Goal: Task Accomplishment & Management: Use online tool/utility

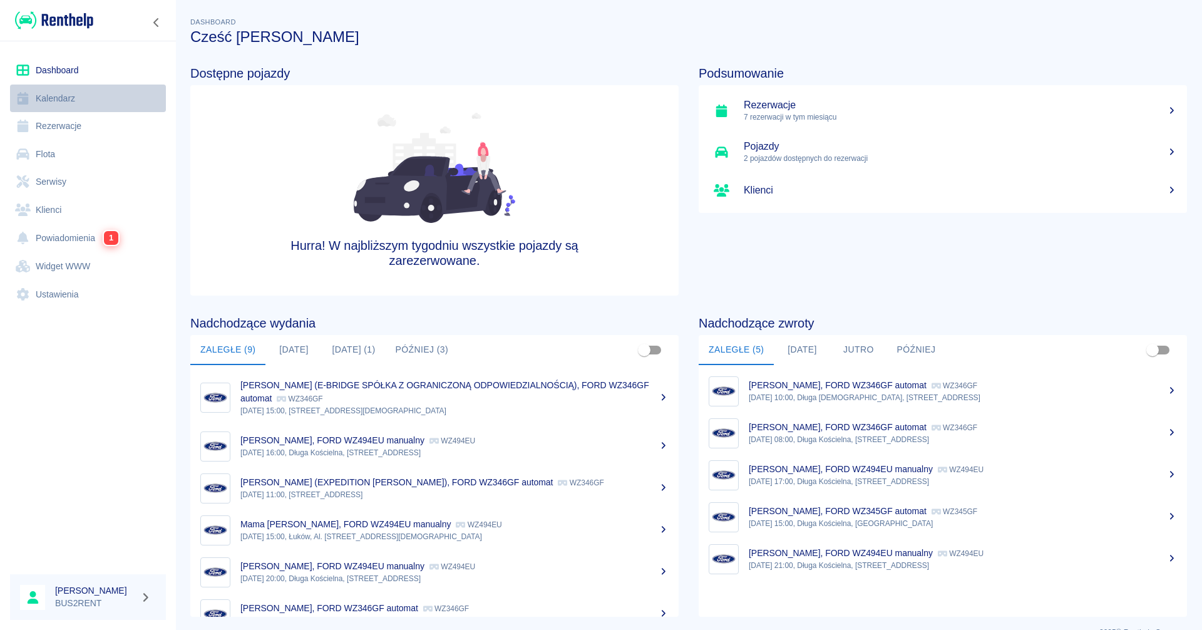
click at [63, 104] on link "Kalendarz" at bounding box center [88, 99] width 156 height 28
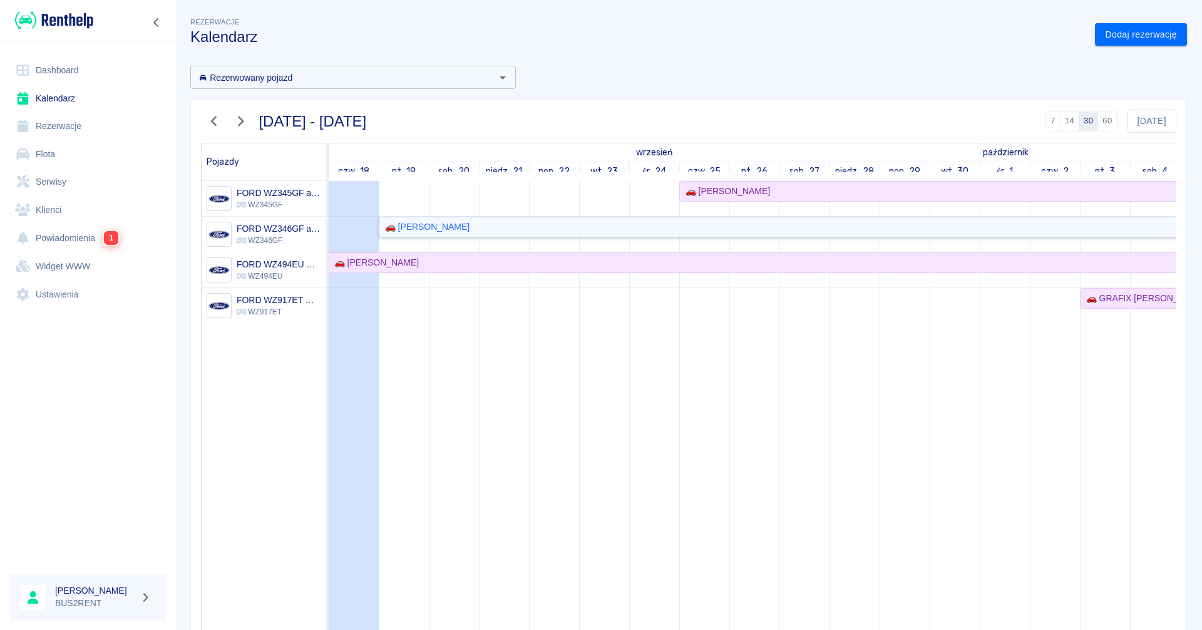
click at [420, 231] on div "🚗 [PERSON_NAME]" at bounding box center [425, 226] width 90 height 13
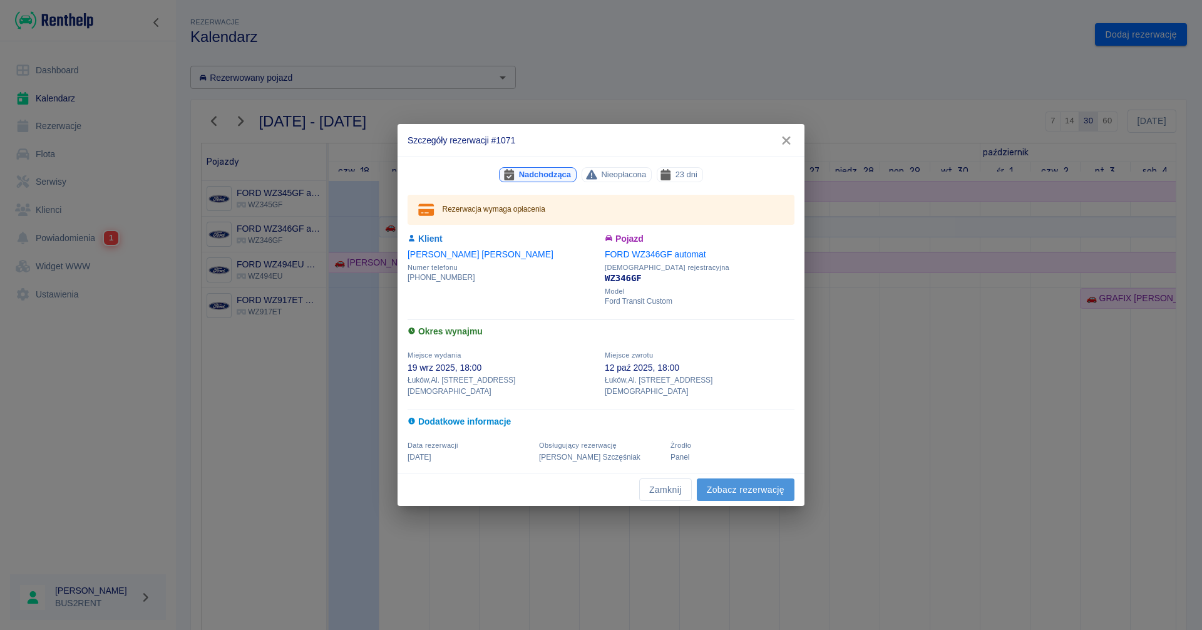
click at [738, 483] on link "Zobacz rezerwację" at bounding box center [746, 489] width 98 height 23
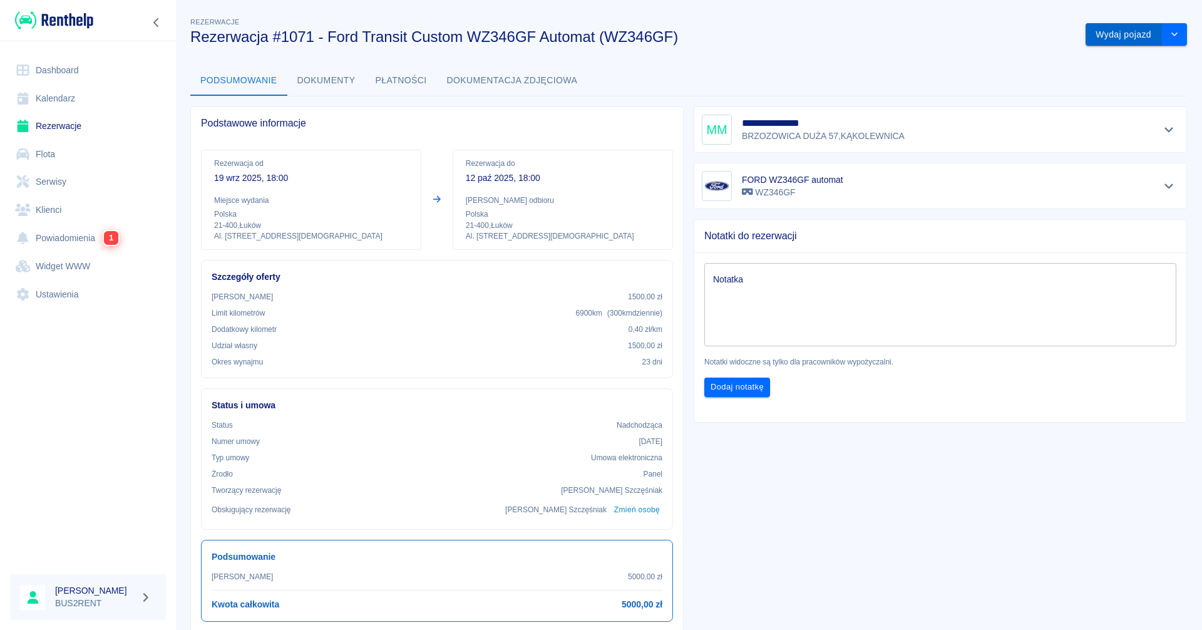
click at [1117, 34] on button "Wydaj pojazd" at bounding box center [1124, 34] width 76 height 23
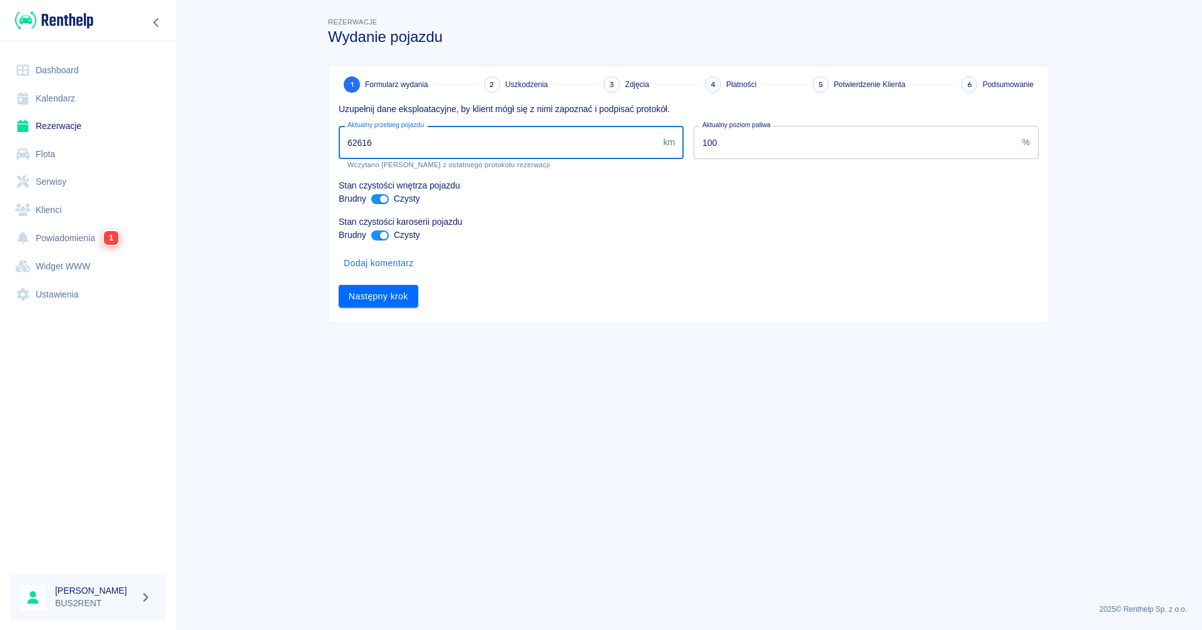
drag, startPoint x: 358, startPoint y: 139, endPoint x: 446, endPoint y: 136, distance: 88.3
click at [446, 136] on input "62616" at bounding box center [498, 142] width 319 height 33
type input "62730"
click at [381, 293] on button "Następny krok" at bounding box center [379, 296] width 80 height 23
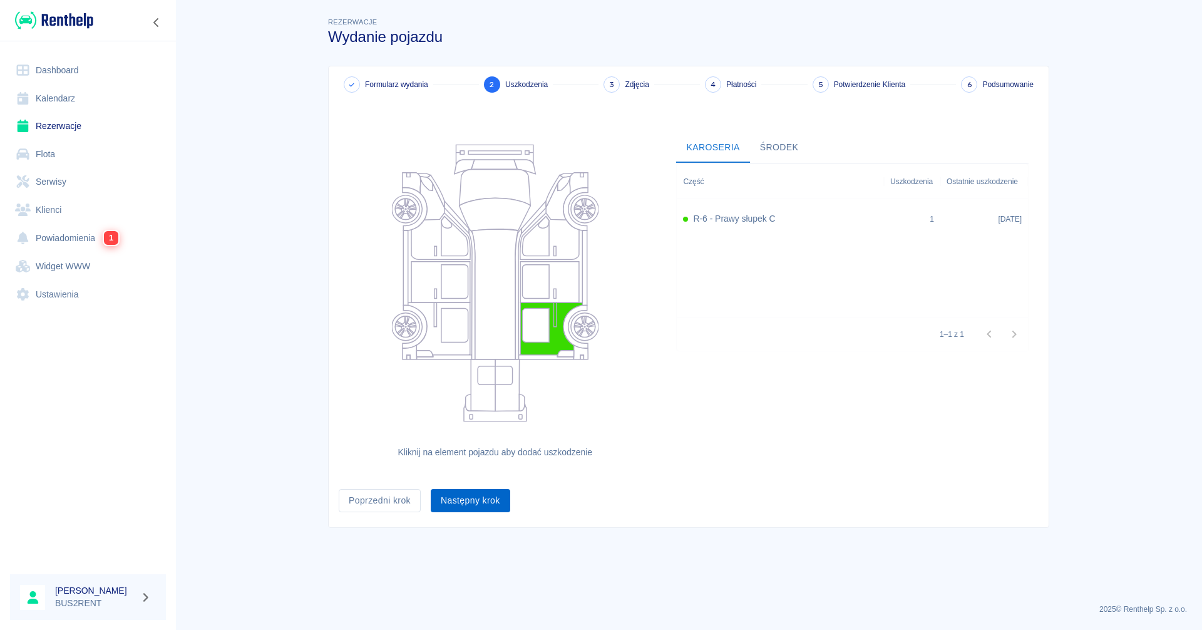
click at [453, 493] on button "Następny krok" at bounding box center [471, 500] width 80 height 23
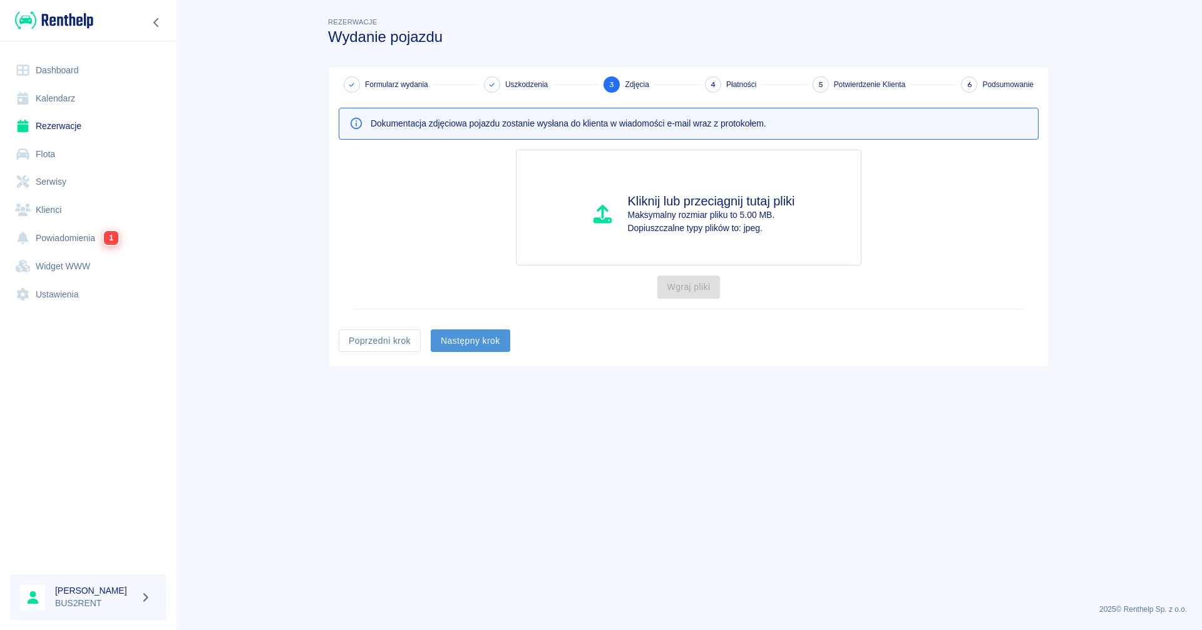
click at [463, 342] on button "Następny krok" at bounding box center [471, 340] width 80 height 23
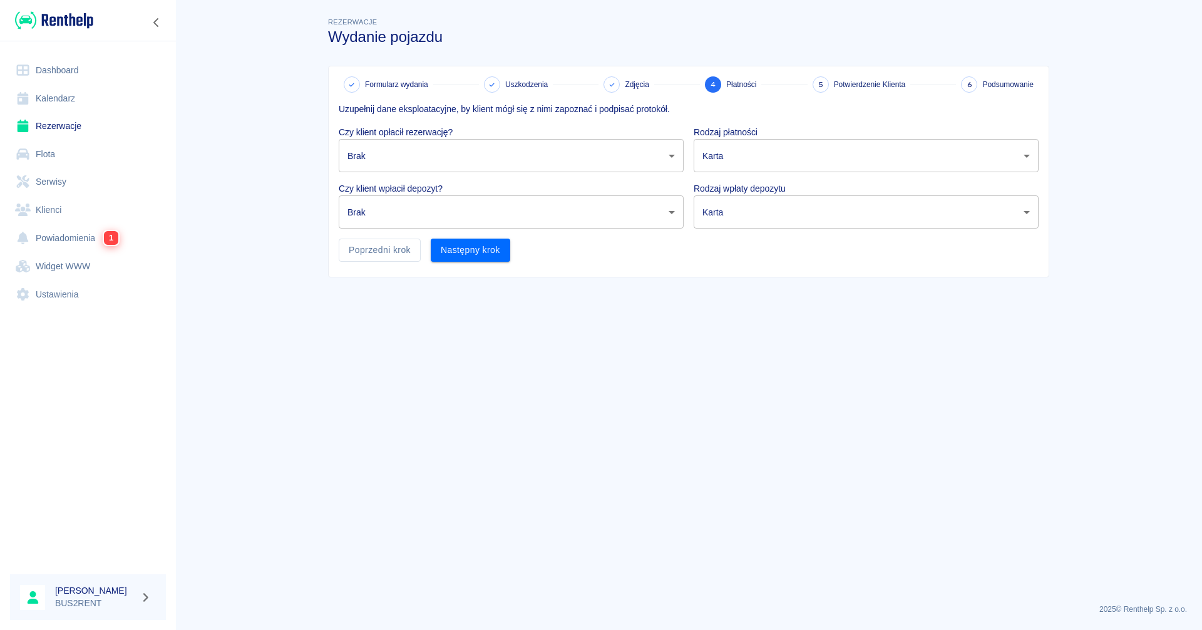
click at [423, 158] on body "Używamy plików Cookies, by zapewnić Ci najlepsze możliwe doświadczenie. Aby dow…" at bounding box center [601, 315] width 1202 height 630
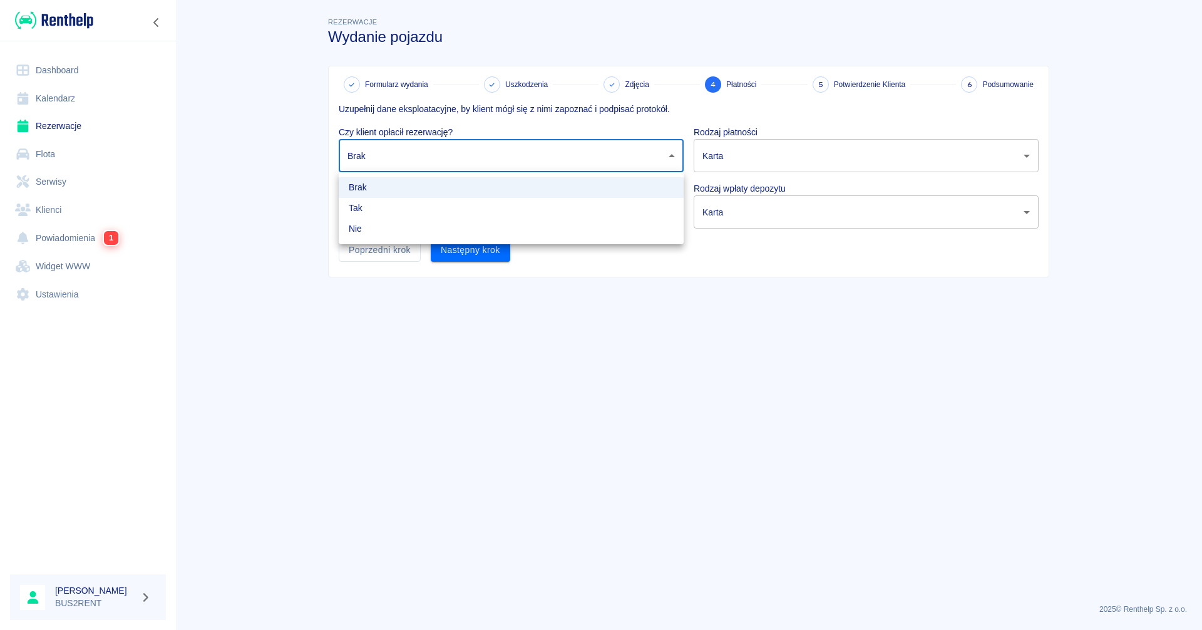
click at [409, 202] on li "Tak" at bounding box center [511, 208] width 345 height 21
type input "true"
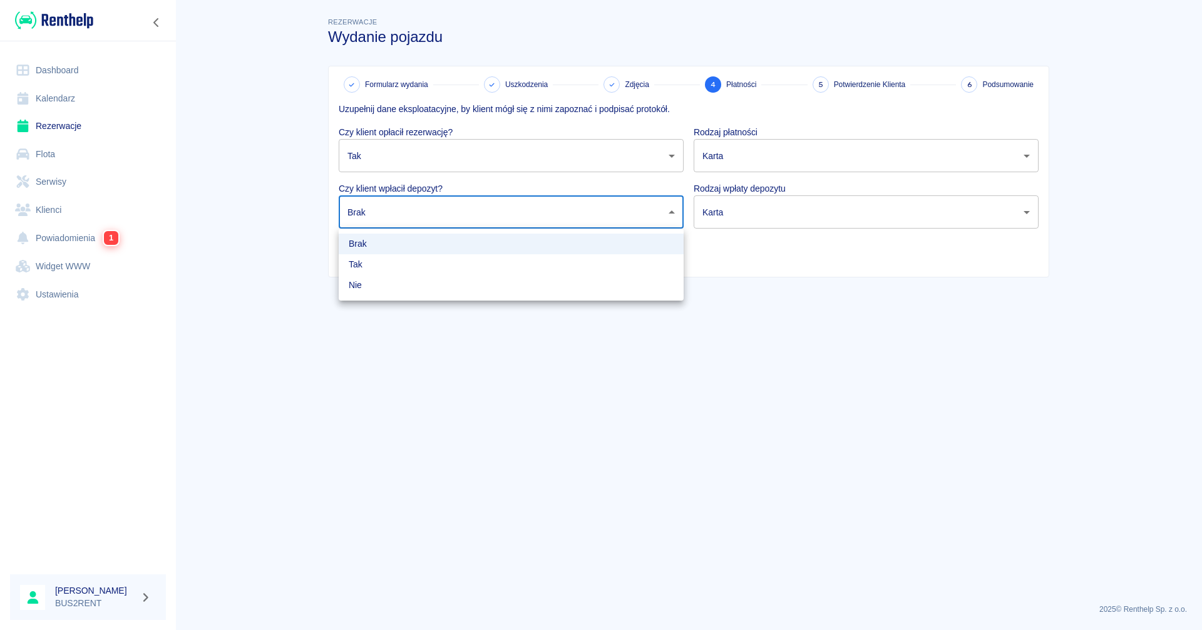
click at [401, 207] on body "Używamy plików Cookies, by zapewnić Ci najlepsze możliwe doświadczenie. Aby dow…" at bounding box center [601, 315] width 1202 height 630
click at [389, 269] on li "Tak" at bounding box center [511, 264] width 345 height 21
type input "true"
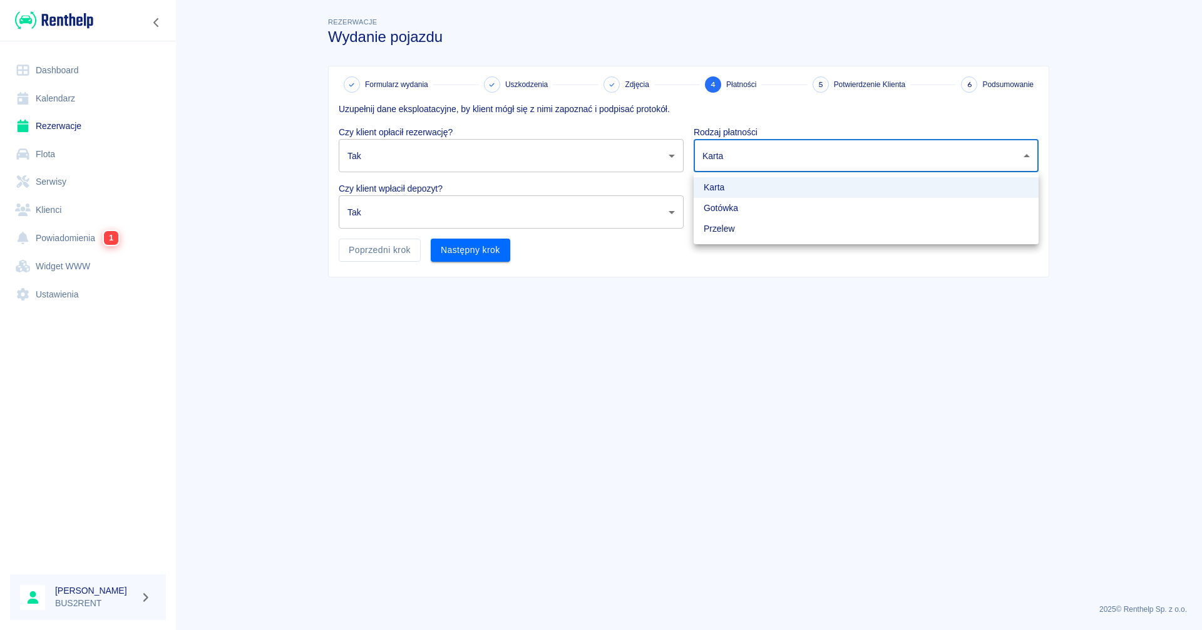
drag, startPoint x: 796, startPoint y: 157, endPoint x: 793, endPoint y: 163, distance: 6.8
click at [796, 158] on body "Używamy plików Cookies, by zapewnić Ci najlepsze możliwe doświadczenie. Aby dow…" at bounding box center [601, 315] width 1202 height 630
click at [752, 205] on li "Gotówka" at bounding box center [866, 208] width 345 height 21
type input "cash"
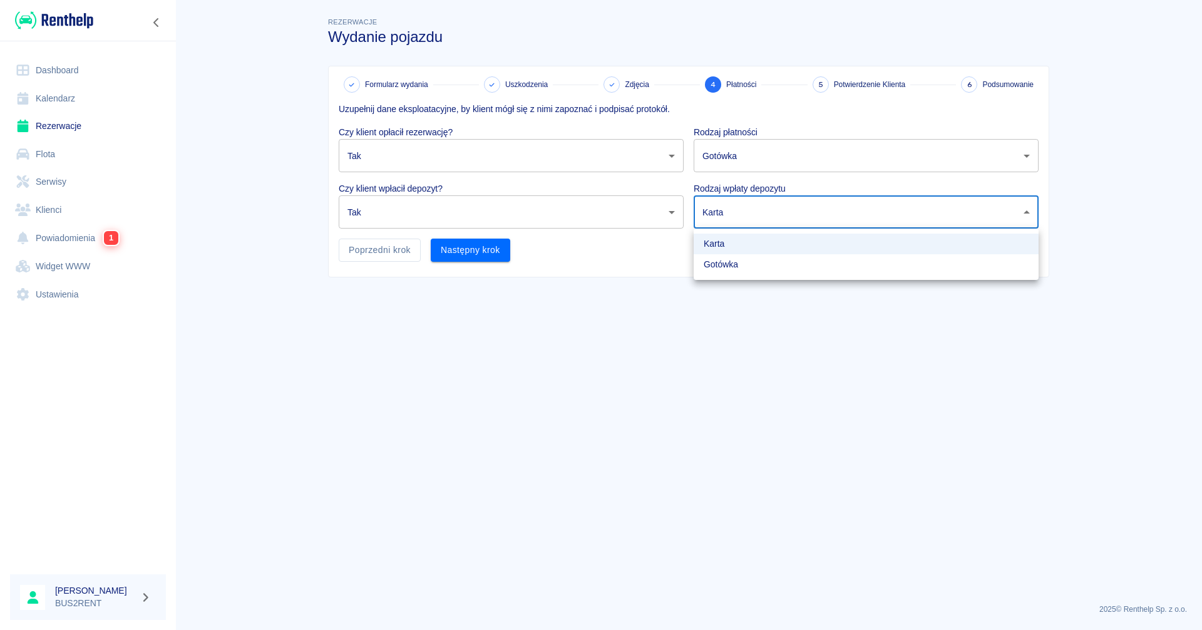
click at [743, 207] on body "Używamy plików Cookies, by zapewnić Ci najlepsze możliwe doświadczenie. Aby dow…" at bounding box center [601, 315] width 1202 height 630
click at [725, 267] on li "Gotówka" at bounding box center [866, 264] width 345 height 21
type input "cash"
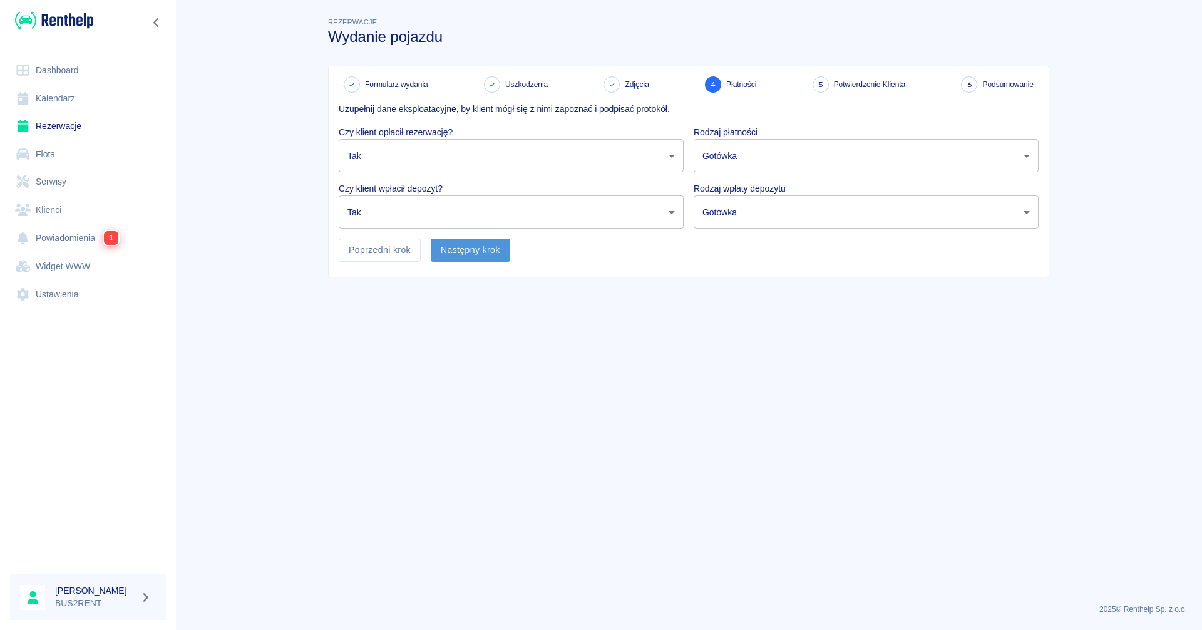
click at [488, 253] on button "Następny krok" at bounding box center [471, 250] width 80 height 23
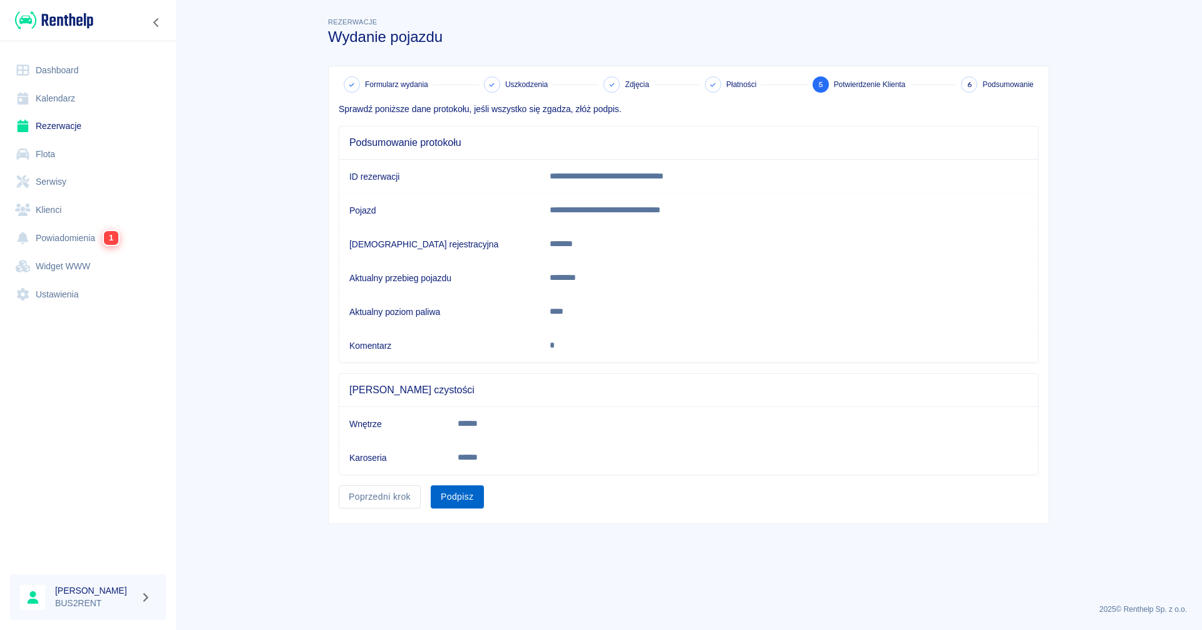
click at [463, 498] on button "Podpisz" at bounding box center [457, 496] width 53 height 23
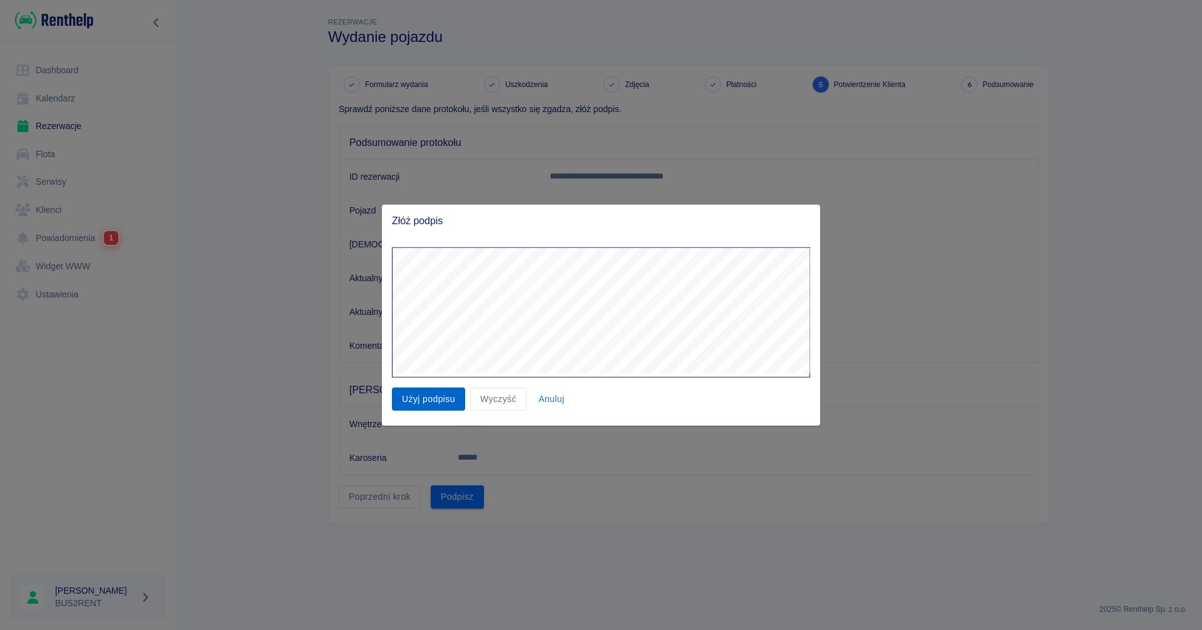
click at [427, 393] on button "Użyj podpisu" at bounding box center [428, 399] width 73 height 23
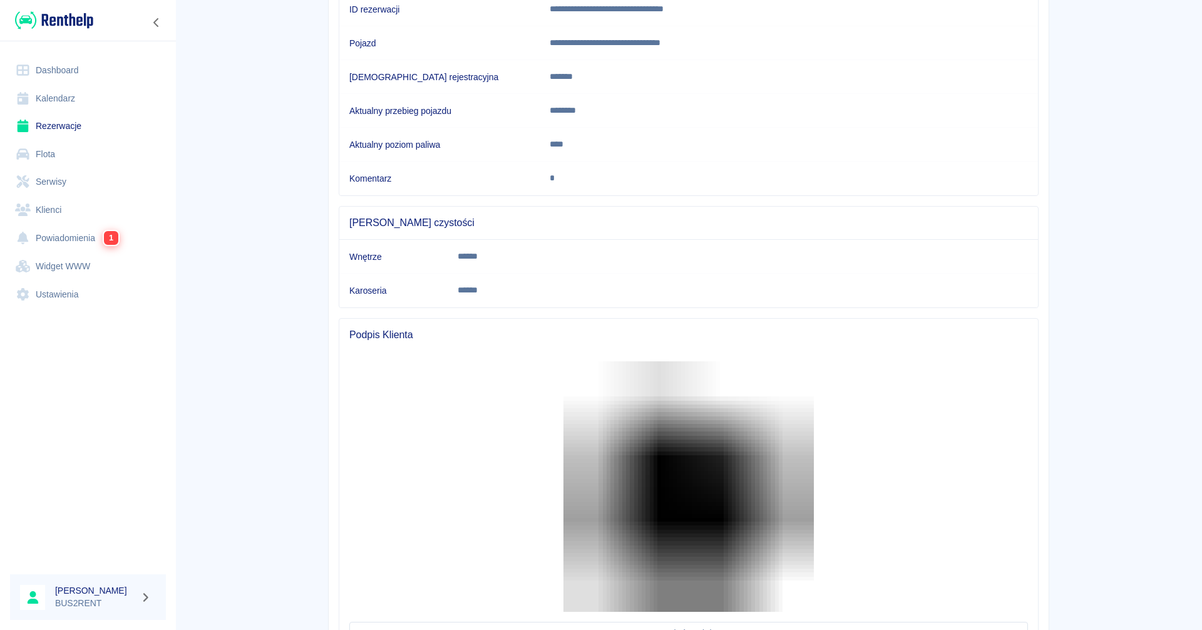
scroll to position [282, 0]
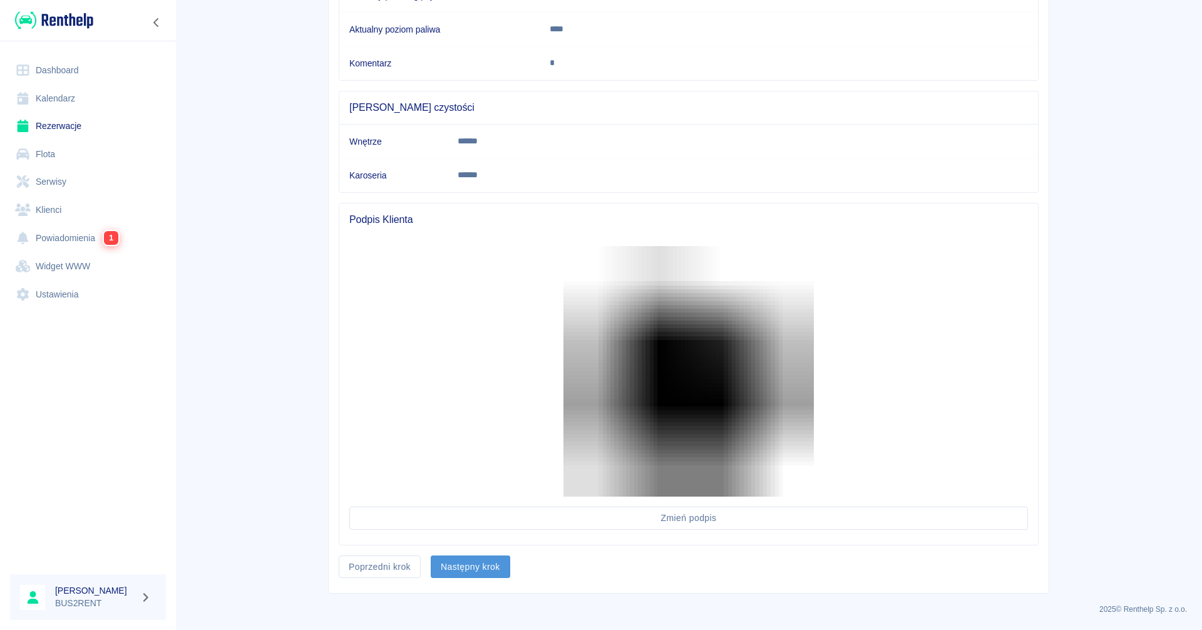
click at [478, 564] on button "Następny krok" at bounding box center [471, 566] width 80 height 23
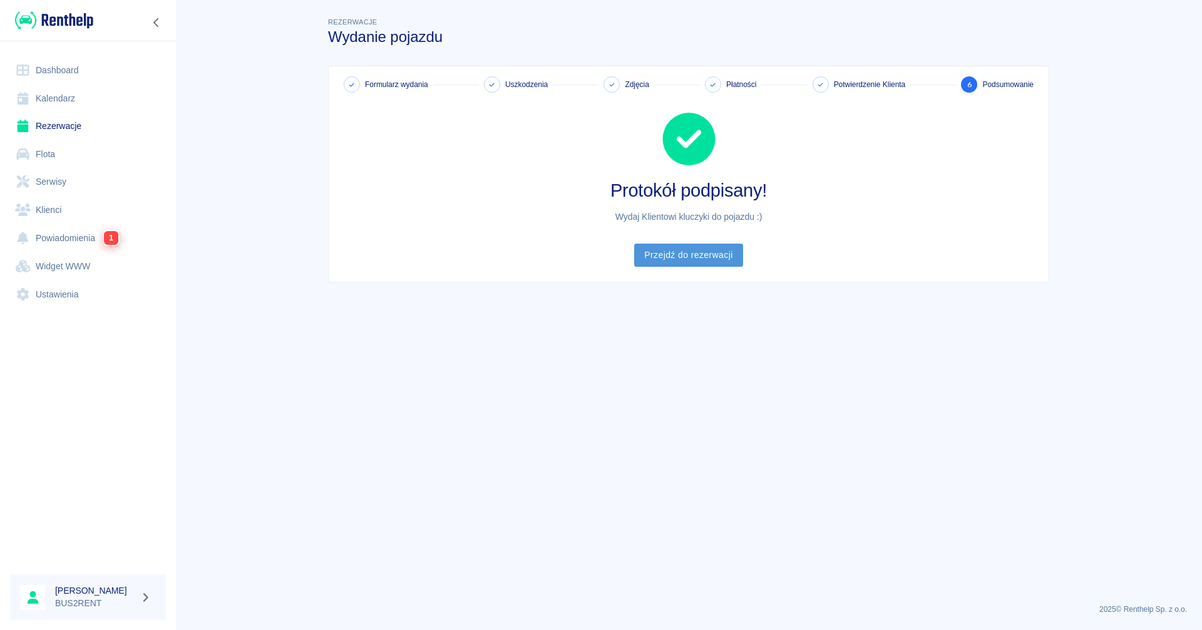
click at [714, 255] on link "Przejdź do rezerwacji" at bounding box center [688, 255] width 108 height 23
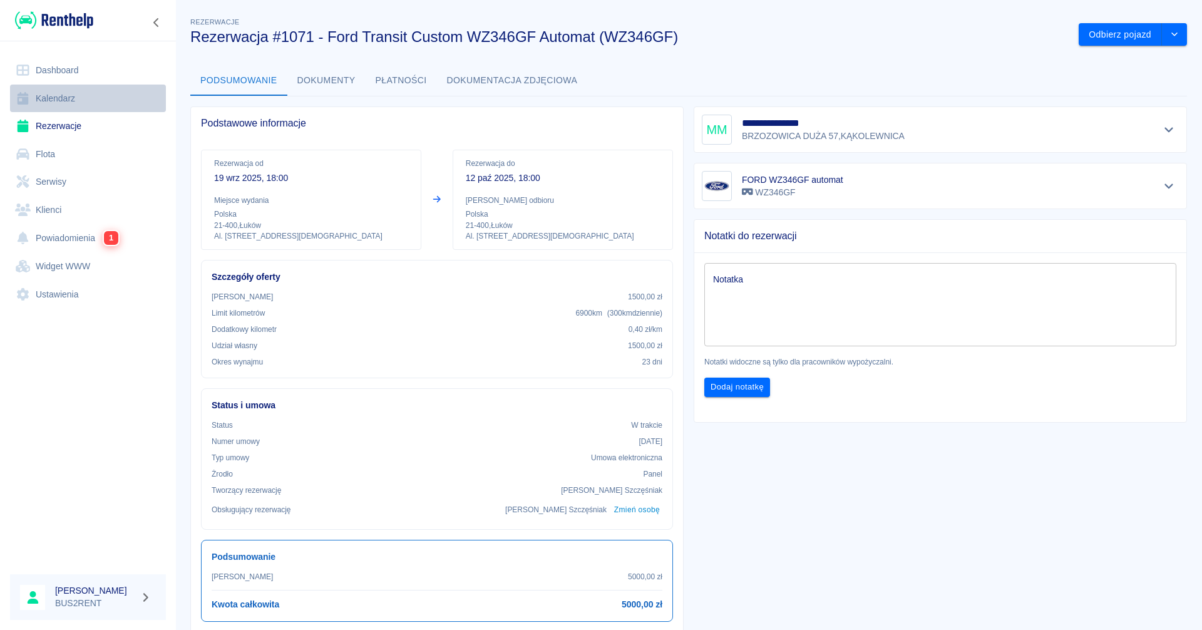
click at [78, 101] on link "Kalendarz" at bounding box center [88, 99] width 156 height 28
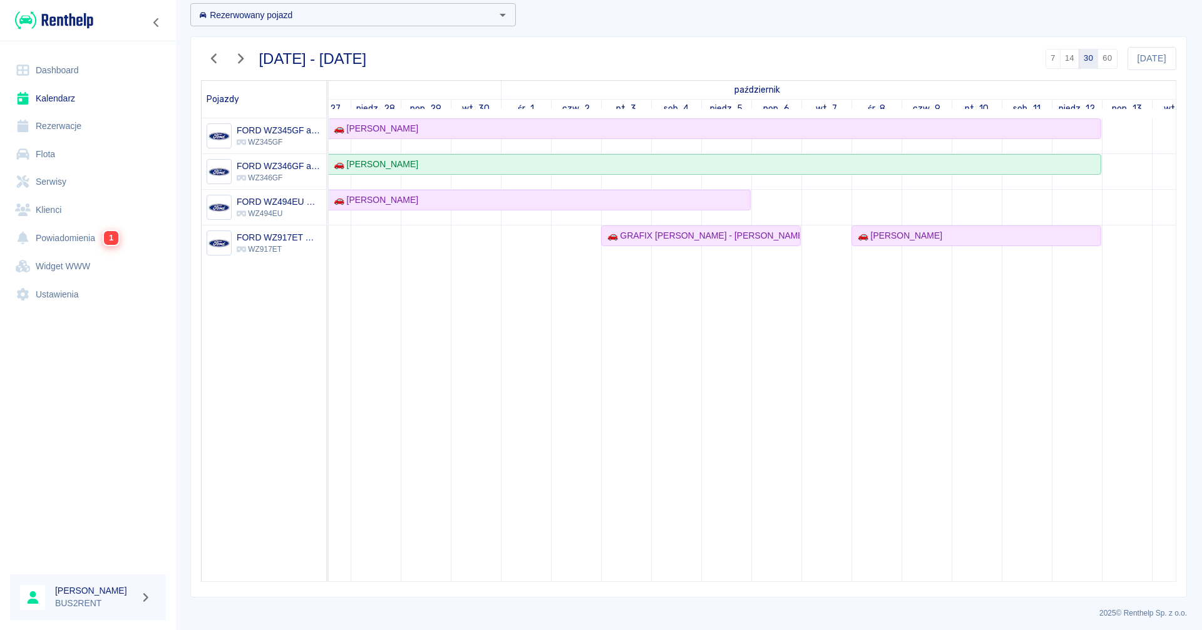
scroll to position [0, 478]
